Goal: Transaction & Acquisition: Book appointment/travel/reservation

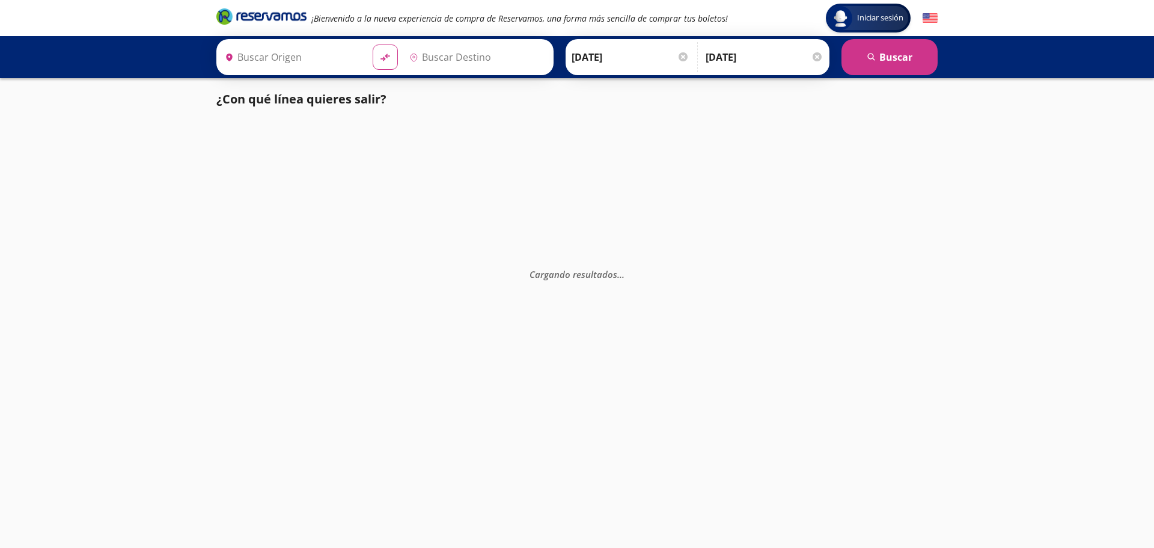
type input "Ensenada, [GEOGRAPHIC_DATA][US_STATE]"
type input "Tijuana, [GEOGRAPHIC_DATA][US_STATE]"
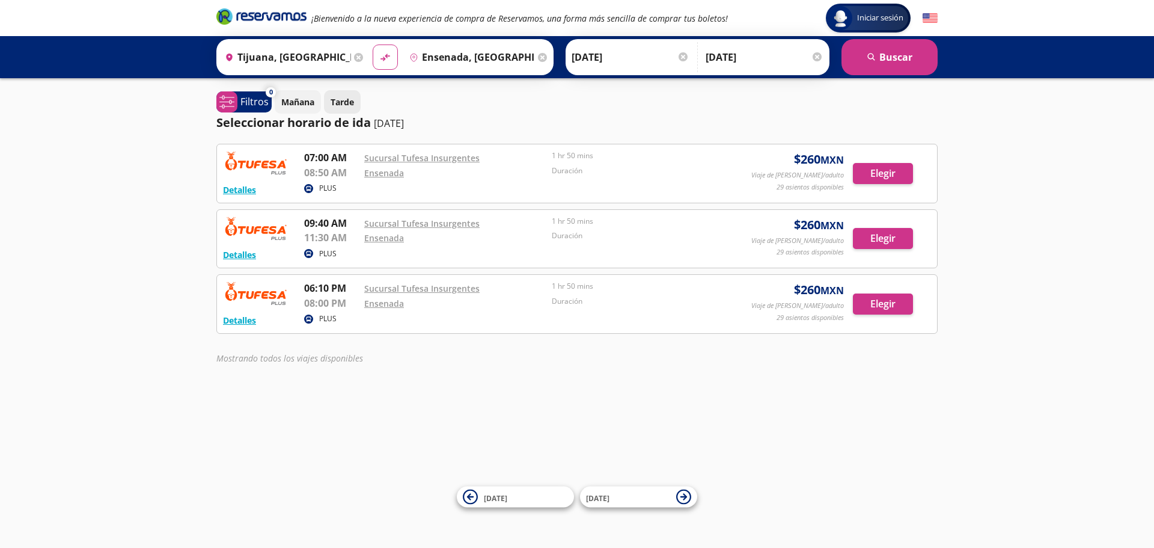
click at [349, 102] on p "Tarde" at bounding box center [342, 102] width 23 height 13
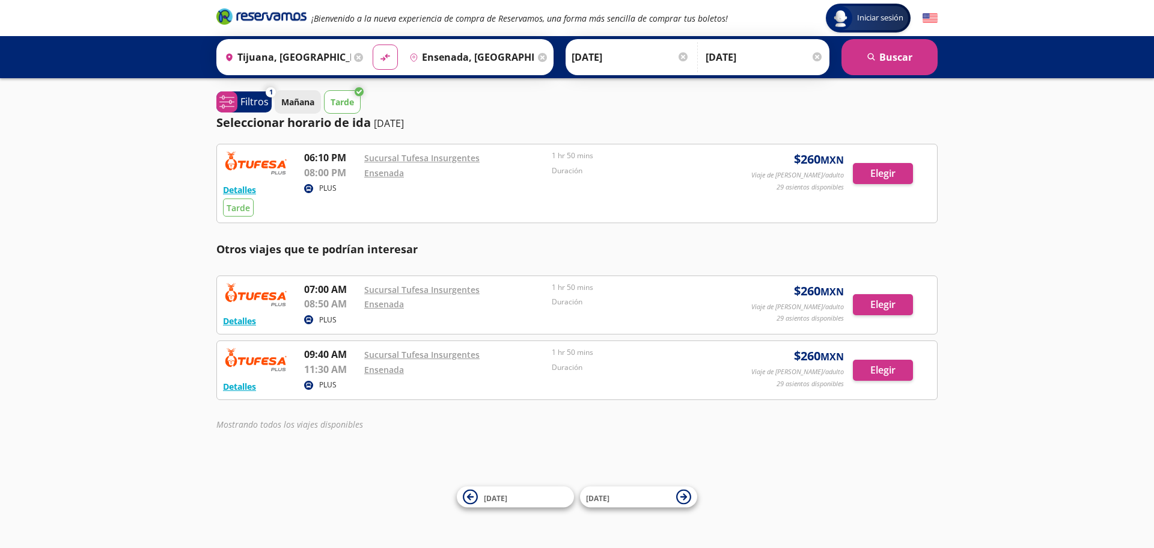
click at [307, 106] on p "Mañana" at bounding box center [297, 102] width 33 height 13
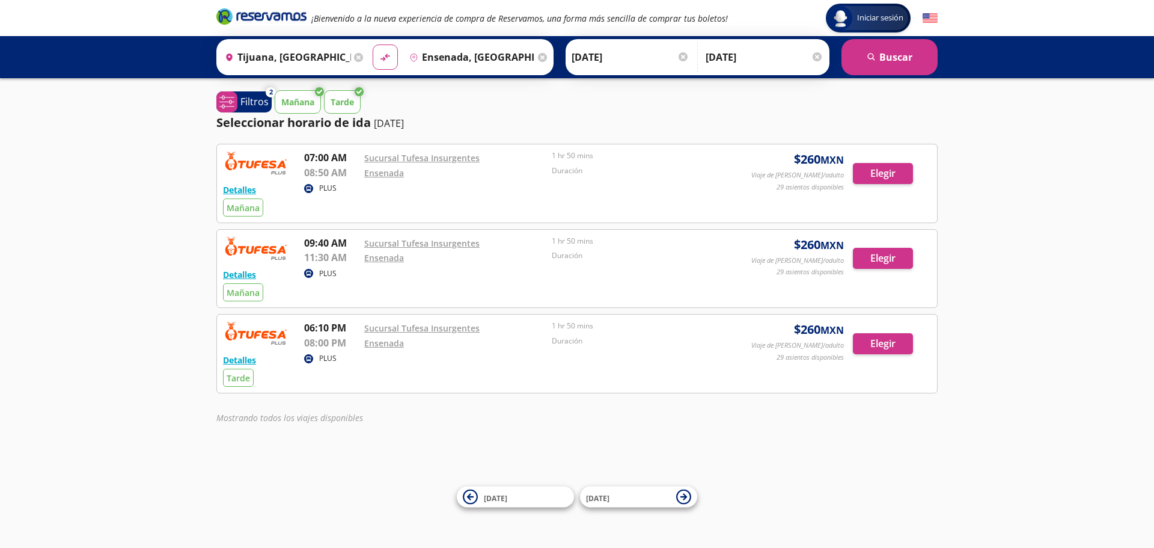
click at [480, 287] on div "Detalles PLUS Mañana 09:40 AM Sucursal Tufesa Insurgentes 11:30 AM Ensenada 1 h…" at bounding box center [577, 269] width 708 height 66
click at [876, 267] on button "Elegir" at bounding box center [883, 258] width 60 height 21
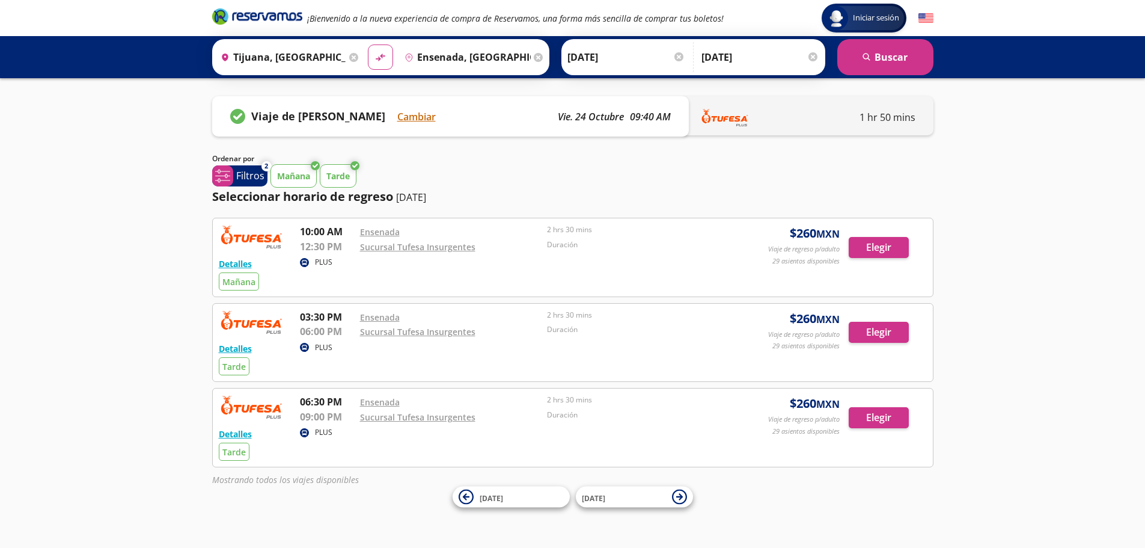
click at [734, 58] on input "[DATE]" at bounding box center [760, 57] width 118 height 30
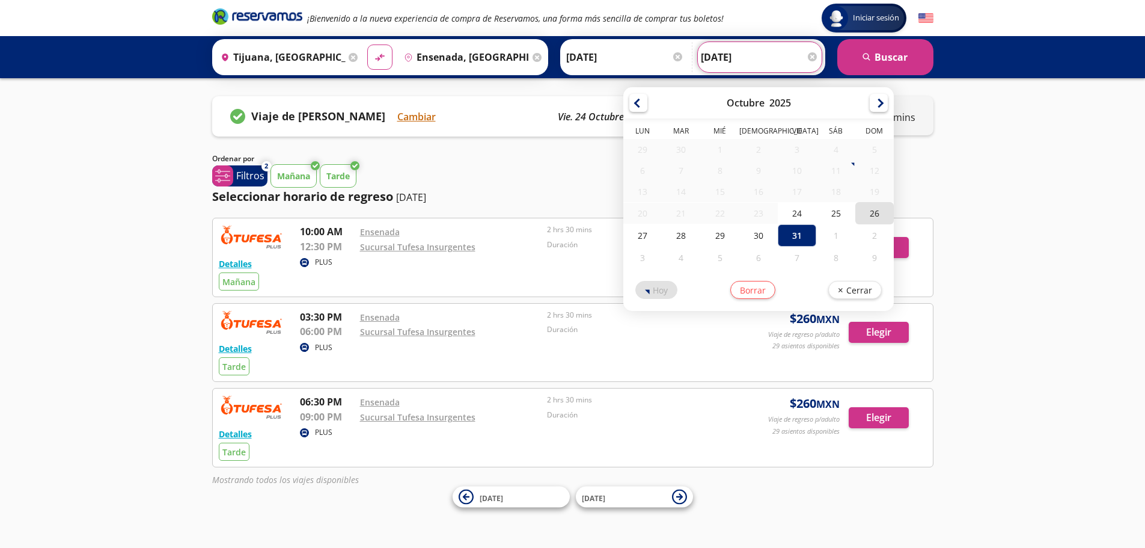
click at [875, 217] on div "26" at bounding box center [874, 213] width 38 height 22
type input "[DATE]"
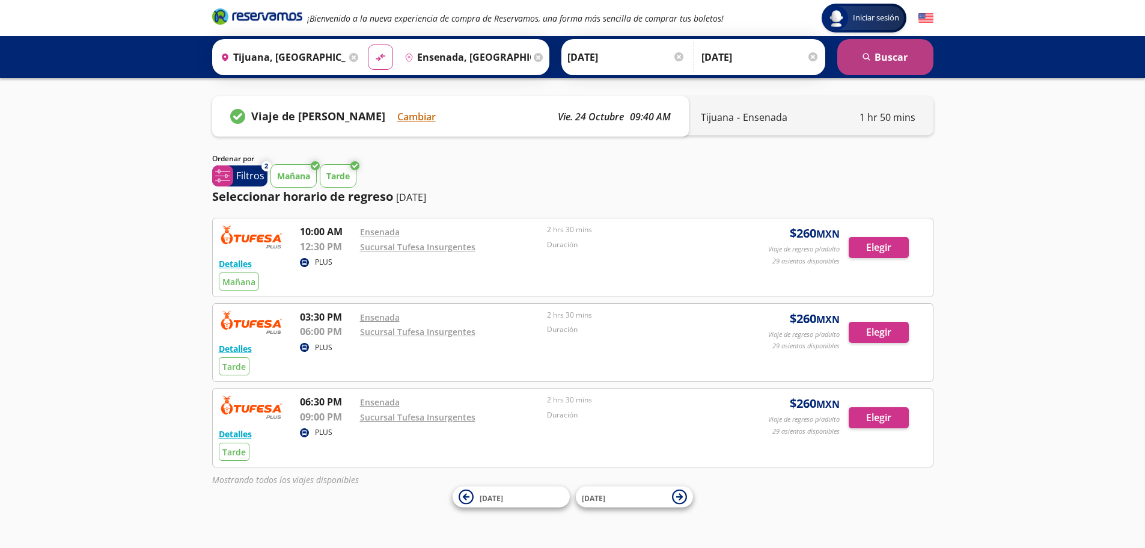
click at [852, 47] on button "search [GEOGRAPHIC_DATA]" at bounding box center [885, 57] width 96 height 36
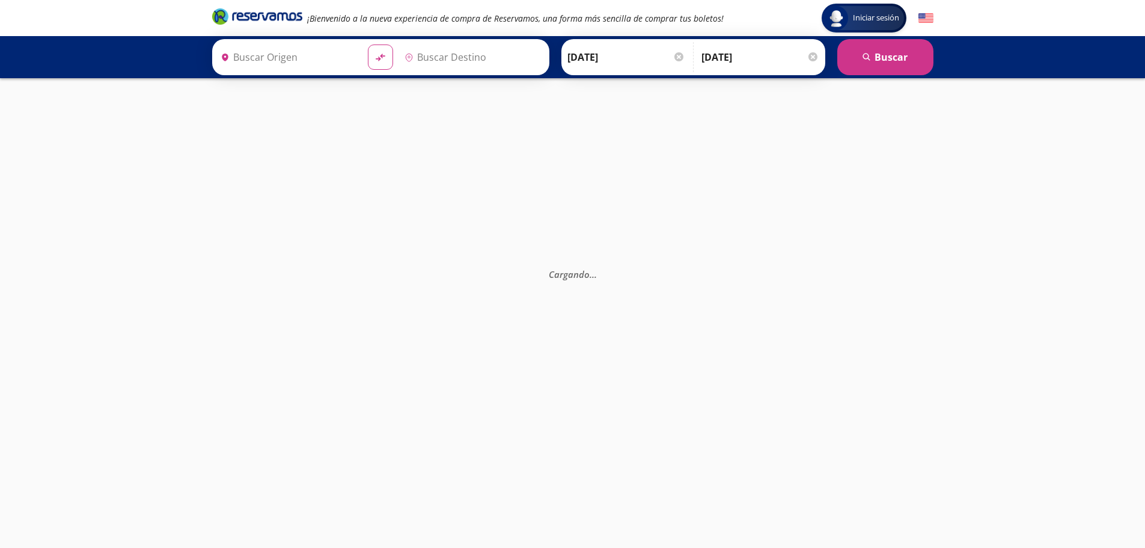
type input "Tijuana, [GEOGRAPHIC_DATA][US_STATE]"
type input "Ensenada, [GEOGRAPHIC_DATA][US_STATE]"
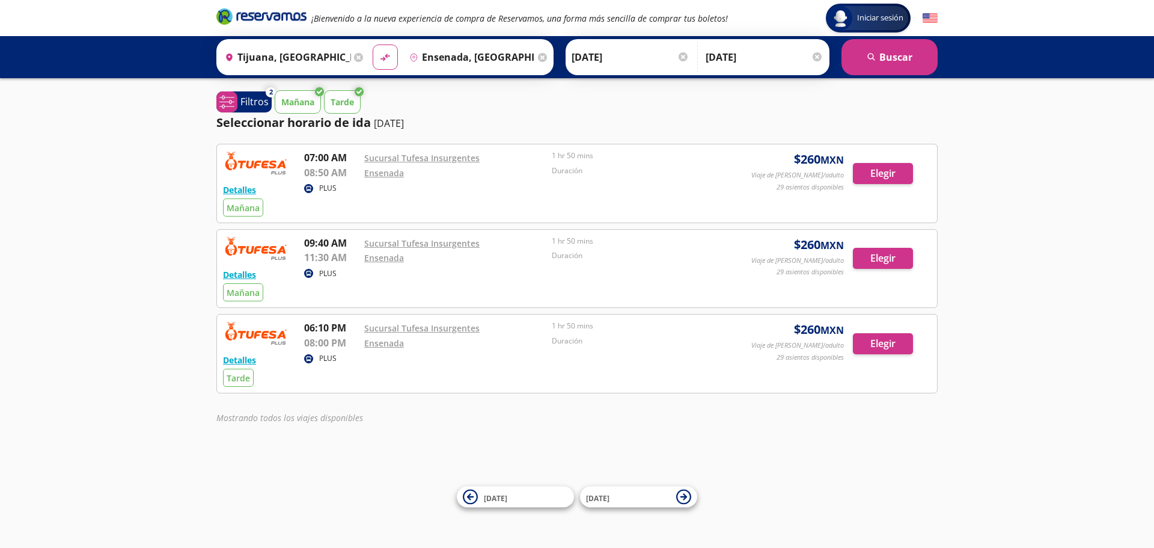
click at [643, 359] on div "PLUS" at bounding box center [518, 359] width 429 height 14
click at [906, 347] on button "Elegir" at bounding box center [883, 343] width 60 height 21
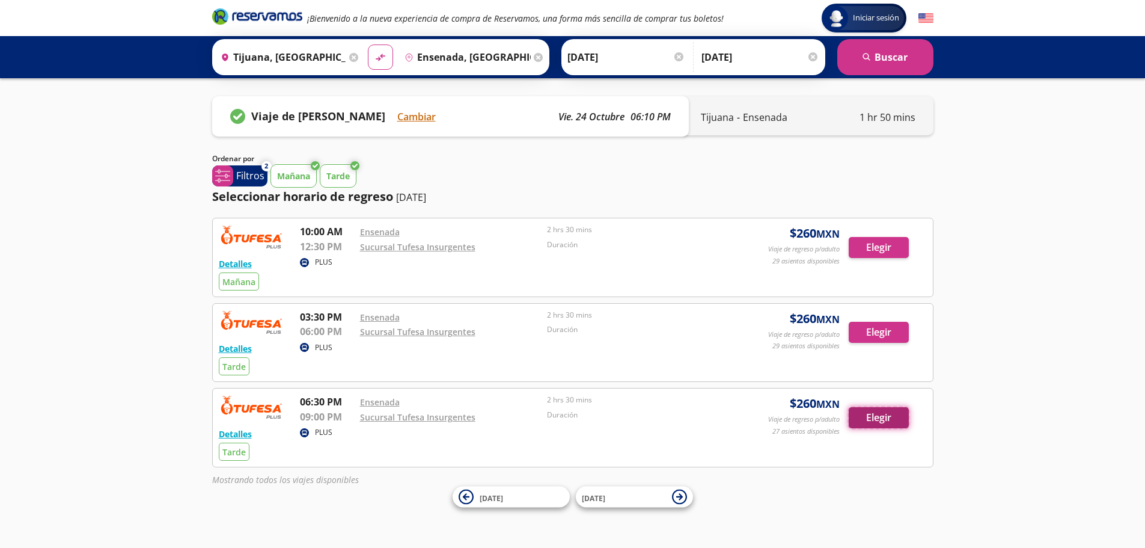
click at [875, 426] on button "Elegir" at bounding box center [879, 417] width 60 height 21
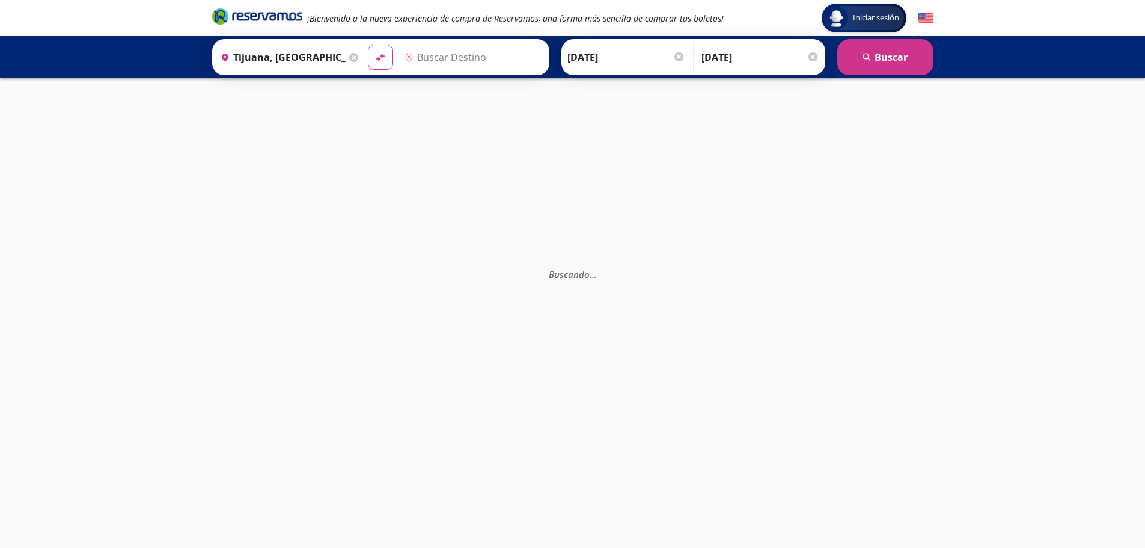
type input "Ensenada, [GEOGRAPHIC_DATA][US_STATE]"
type input "Tijuana, [GEOGRAPHIC_DATA][US_STATE]"
type input "Ensenada, [GEOGRAPHIC_DATA][US_STATE]"
